Goal: Book appointment/travel/reservation

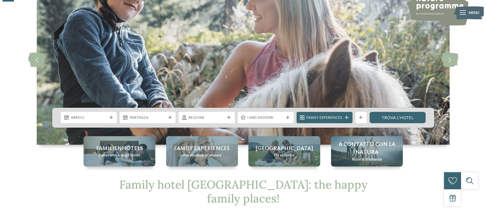
scroll to position [58, 0]
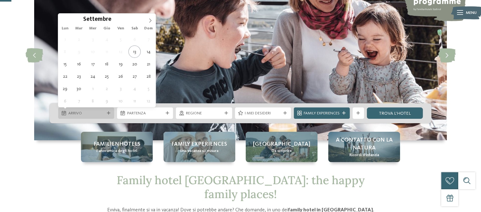
click at [109, 114] on icon at bounding box center [108, 113] width 3 height 3
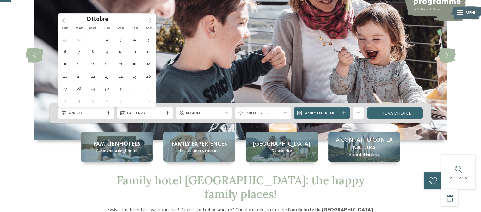
click at [149, 20] on icon at bounding box center [150, 20] width 4 height 4
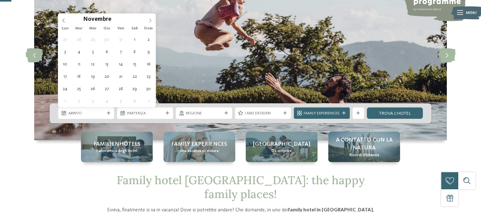
click at [149, 20] on icon at bounding box center [150, 20] width 4 height 4
type input "****"
click at [149, 20] on icon at bounding box center [150, 20] width 4 height 4
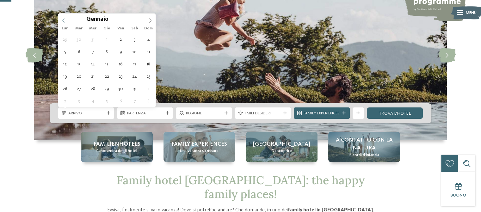
click at [63, 20] on icon at bounding box center [63, 20] width 4 height 4
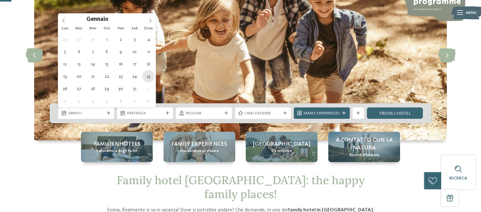
type div "[DATE]"
type input "****"
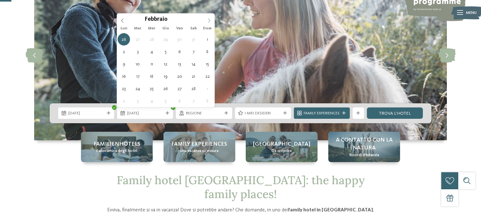
click at [210, 19] on icon at bounding box center [209, 20] width 4 height 4
type div "[DATE]"
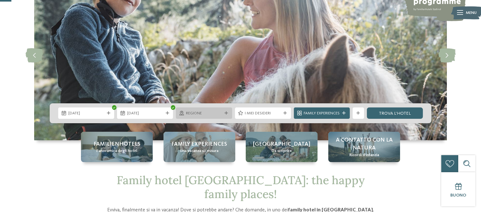
click at [217, 115] on span "Regione" at bounding box center [204, 114] width 36 height 6
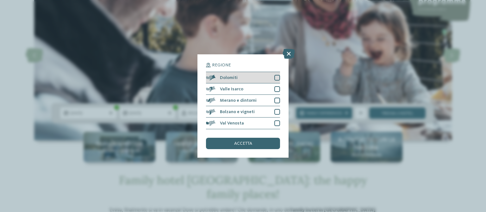
click at [279, 77] on div at bounding box center [277, 78] width 6 height 6
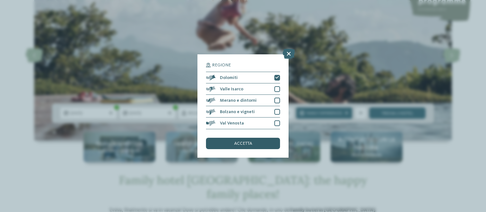
click at [249, 142] on span "accetta" at bounding box center [243, 143] width 18 height 4
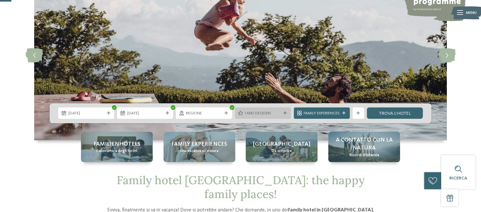
click at [271, 114] on span "I miei desideri" at bounding box center [263, 114] width 36 height 6
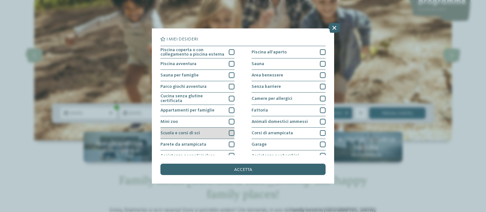
click at [229, 133] on div at bounding box center [232, 133] width 6 height 6
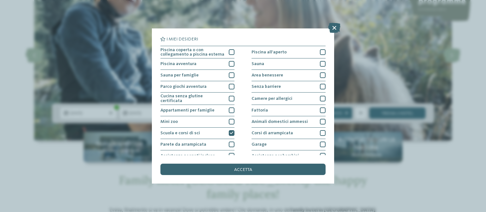
click at [272, 176] on div "I miei desideri Piscina coperta o con collegamento a piscina esterna Piscina al…" at bounding box center [243, 105] width 183 height 155
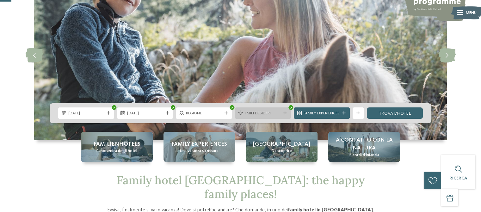
click at [262, 113] on span "I miei desideri" at bounding box center [263, 114] width 36 height 6
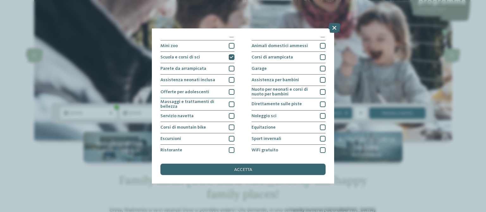
scroll to position [87, 0]
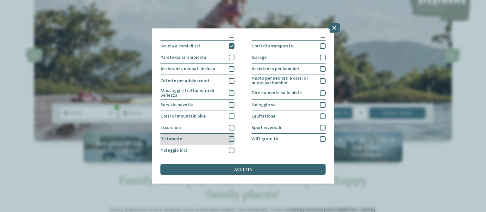
click at [230, 137] on div at bounding box center [232, 139] width 6 height 6
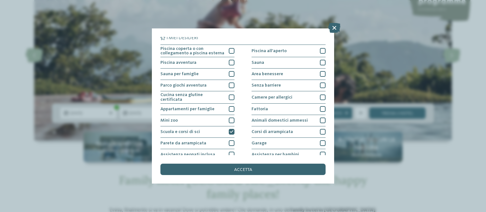
scroll to position [0, 0]
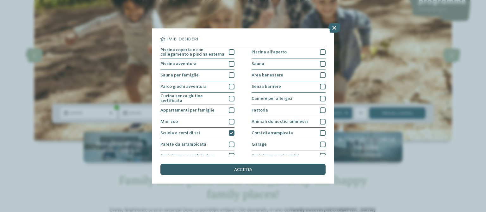
click at [208, 172] on div "accetta" at bounding box center [242, 169] width 165 height 11
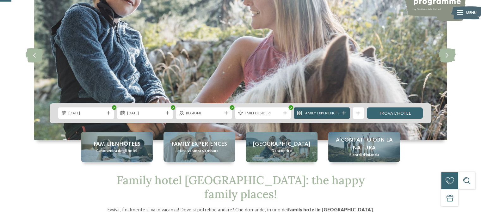
click at [315, 112] on span "Family Experiences" at bounding box center [322, 114] width 36 height 6
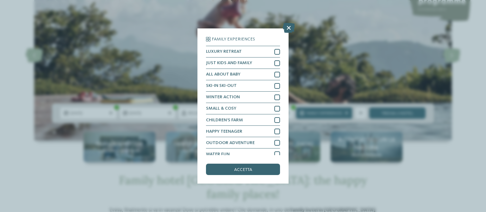
scroll to position [5, 0]
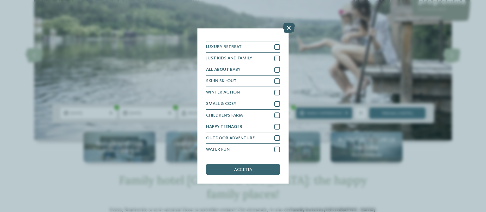
click at [289, 29] on icon at bounding box center [289, 28] width 12 height 10
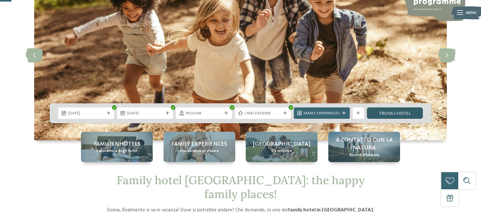
click at [394, 112] on link "trova l’hotel" at bounding box center [395, 113] width 56 height 11
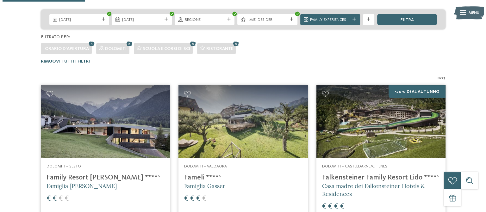
scroll to position [125, 0]
